Goal: Task Accomplishment & Management: Manage account settings

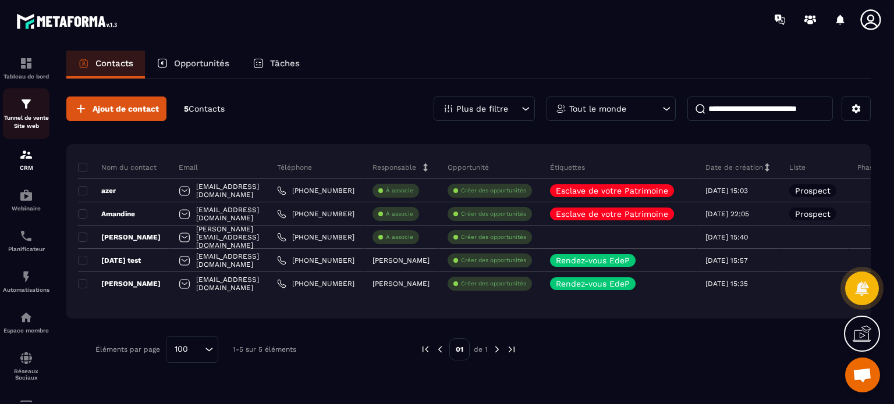
click at [26, 109] on img at bounding box center [26, 104] width 14 height 14
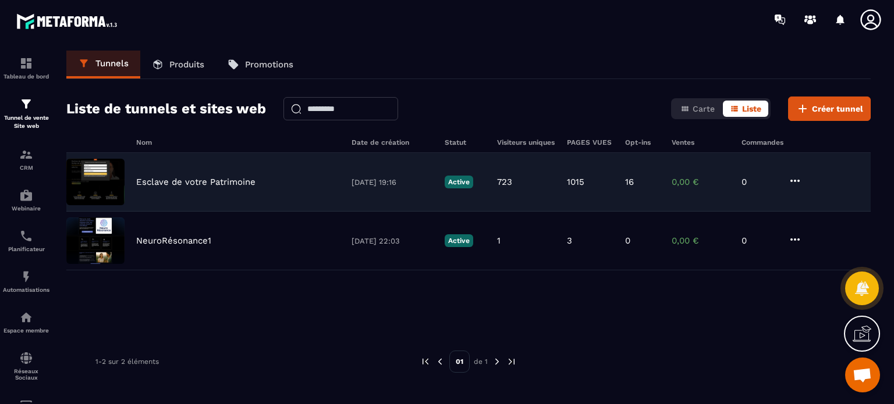
click at [164, 182] on p "Esclave de votre Patrimoine" at bounding box center [195, 182] width 119 height 10
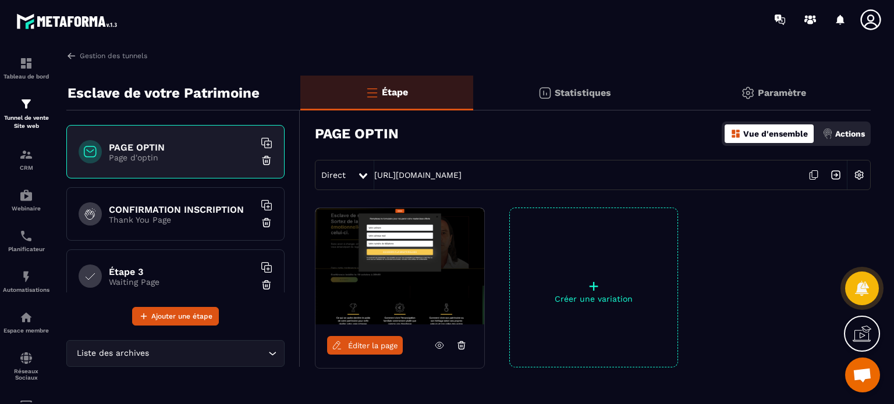
click at [759, 101] on div "Paramètre" at bounding box center [772, 93] width 195 height 35
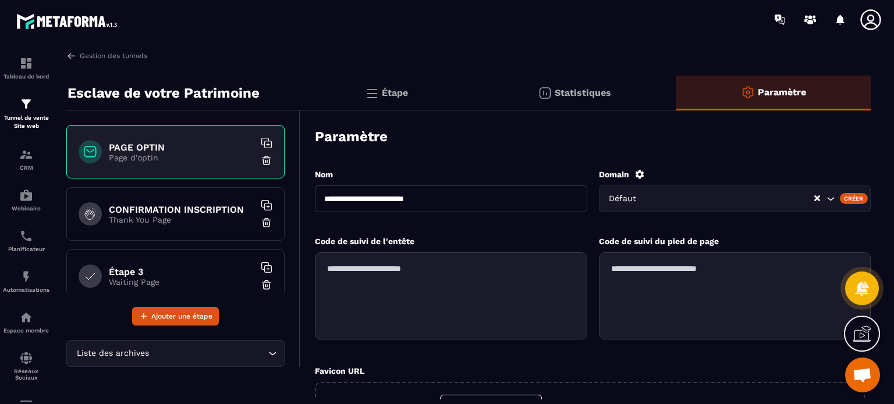
click at [379, 96] on img at bounding box center [372, 93] width 14 height 14
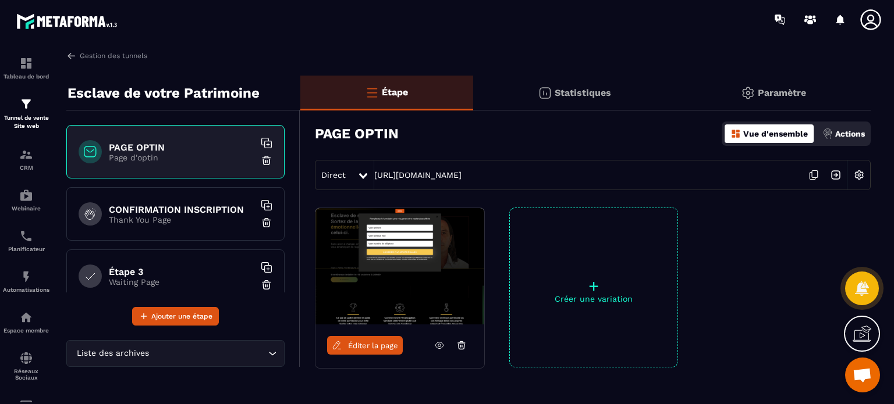
click at [842, 135] on p "Actions" at bounding box center [850, 133] width 30 height 9
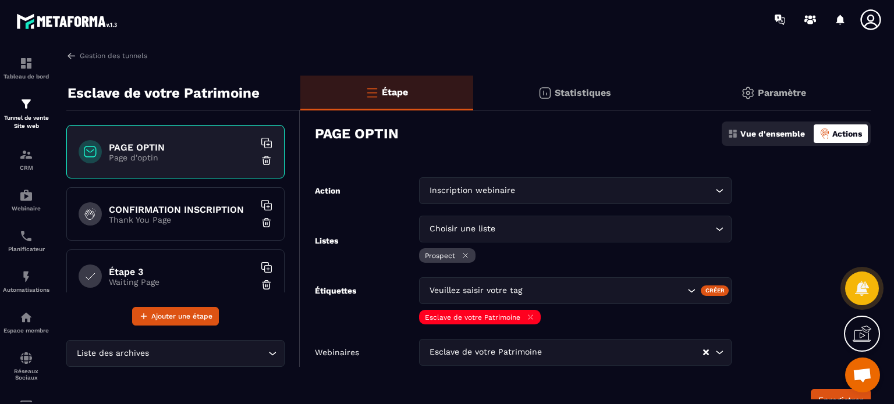
click at [797, 281] on form "Action Inscription webinaire Loading... Listes Choisir une liste Loading... Pro…" at bounding box center [585, 294] width 570 height 234
click at [821, 388] on form "Action Inscription webinaire Loading... Listes Choisir une liste Loading... Pro…" at bounding box center [585, 294] width 570 height 234
click at [821, 390] on button "Enregistrer" at bounding box center [840, 400] width 60 height 22
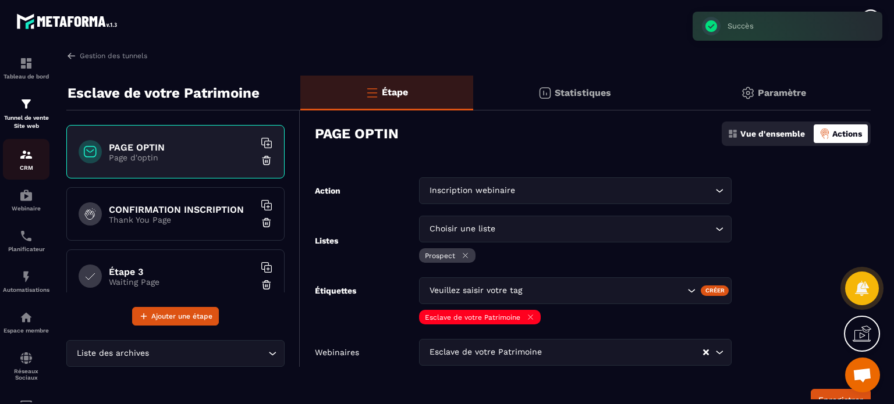
click at [28, 160] on img at bounding box center [26, 155] width 14 height 14
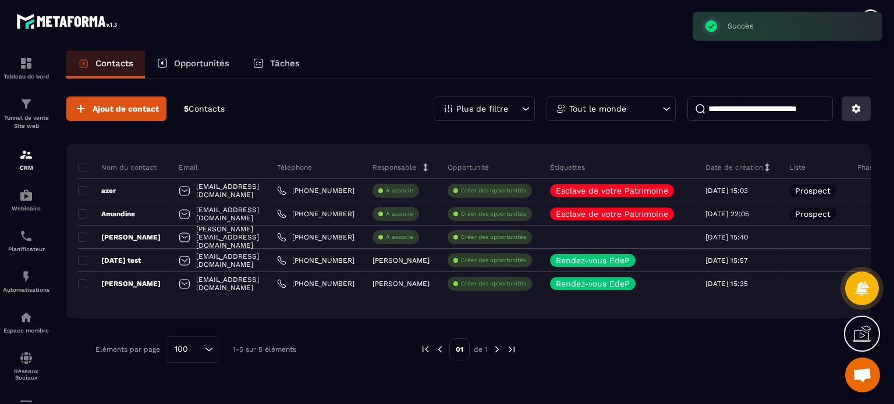
click at [860, 104] on icon at bounding box center [856, 109] width 10 height 10
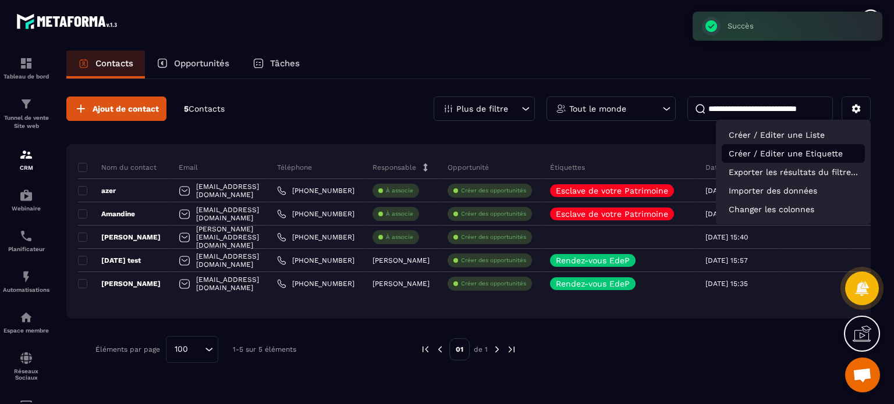
click at [805, 159] on p "Créer / Editer une Etiquette" at bounding box center [792, 153] width 143 height 19
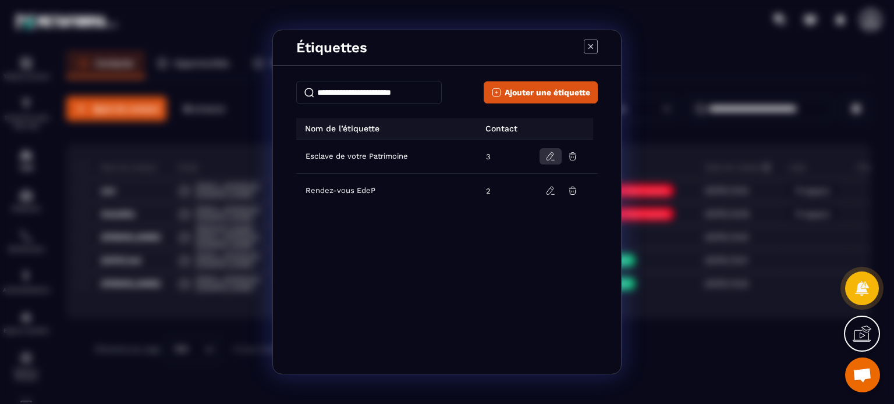
click at [549, 155] on icon "Modal window" at bounding box center [550, 156] width 10 height 10
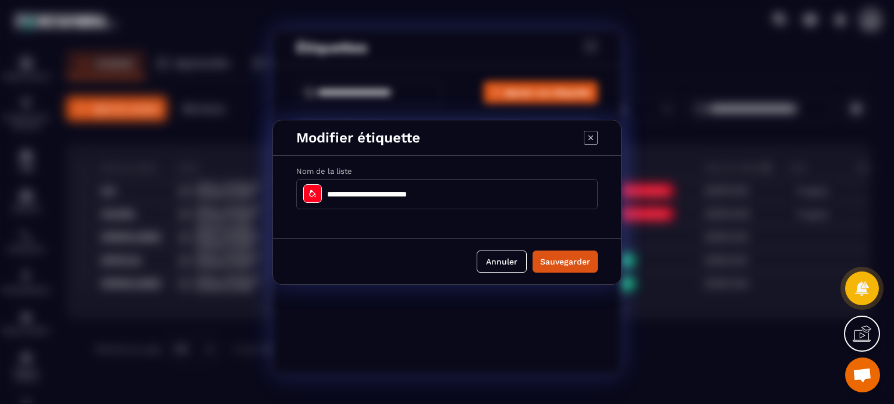
click at [309, 195] on icon "Modal window" at bounding box center [312, 193] width 6 height 7
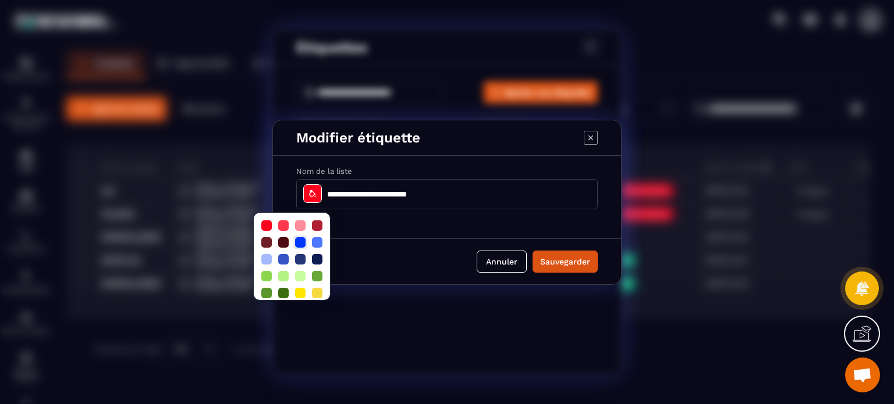
click at [298, 241] on div at bounding box center [300, 242] width 10 height 10
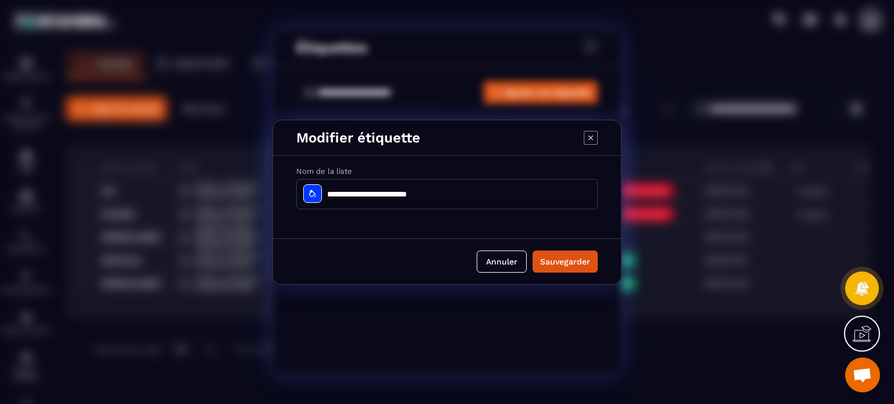
click at [598, 255] on div "Annuler Sauvegarder" at bounding box center [447, 262] width 348 height 46
click at [572, 265] on button "Sauvegarder" at bounding box center [564, 262] width 65 height 22
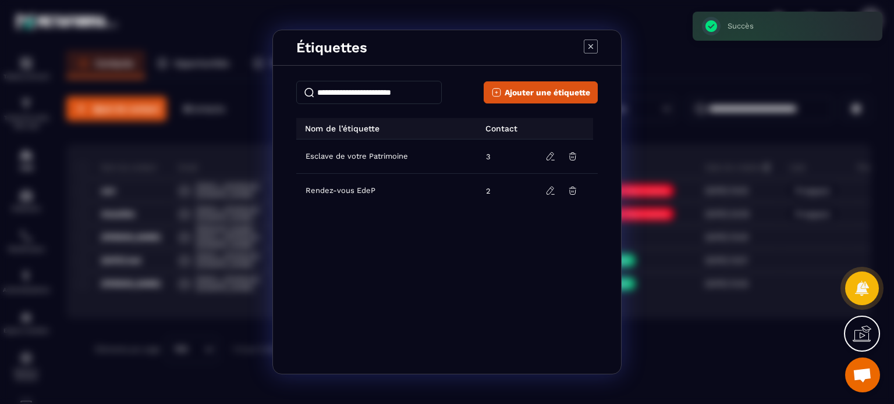
click at [596, 47] on icon "Modal window" at bounding box center [590, 47] width 14 height 14
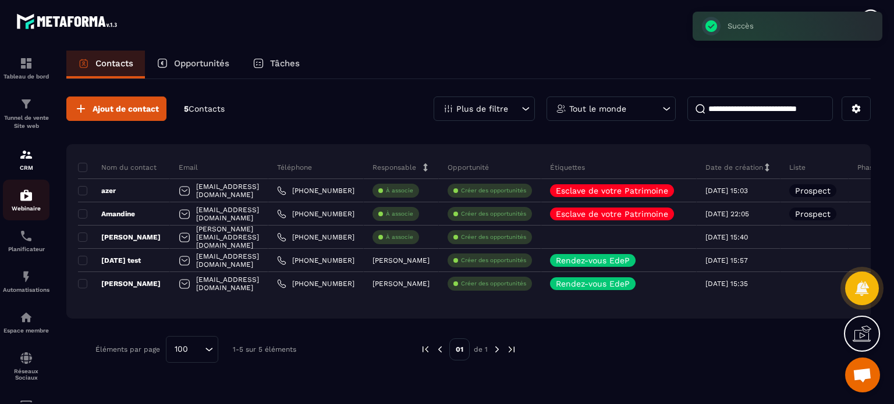
click at [29, 198] on img at bounding box center [26, 195] width 14 height 14
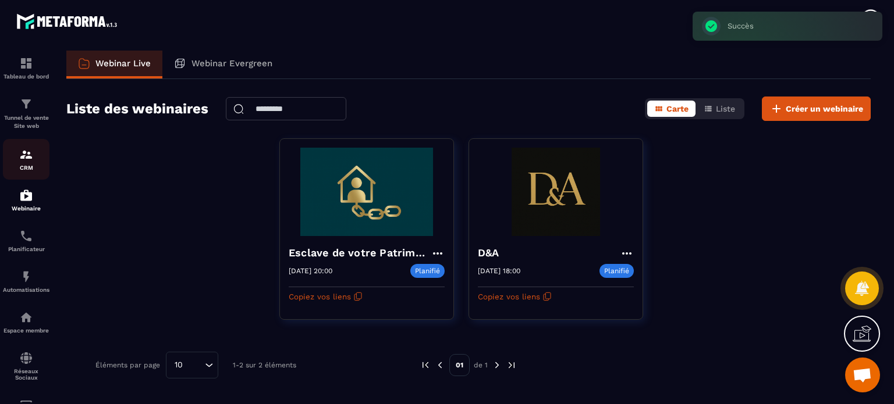
click at [26, 167] on p "CRM" at bounding box center [26, 168] width 47 height 6
